Goal: Transaction & Acquisition: Book appointment/travel/reservation

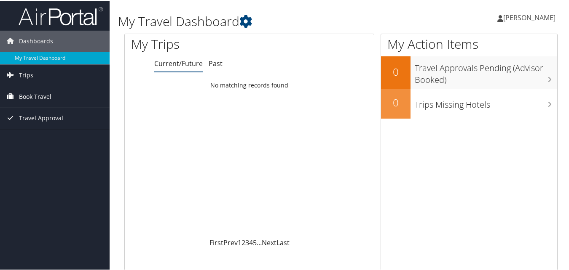
click at [36, 96] on span "Book Travel" at bounding box center [35, 96] width 32 height 21
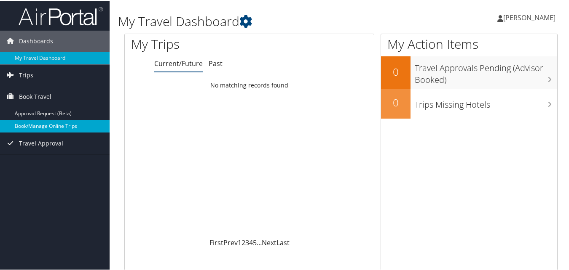
click at [46, 128] on link "Book/Manage Online Trips" at bounding box center [55, 125] width 110 height 13
